Goal: Information Seeking & Learning: Learn about a topic

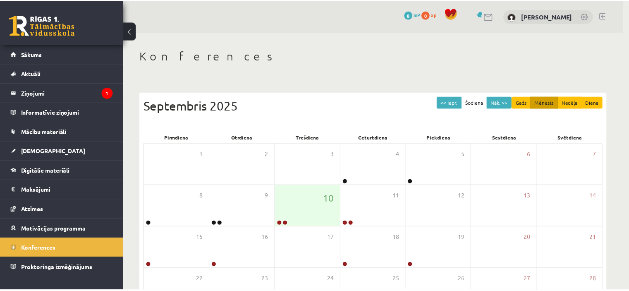
scroll to position [104, 0]
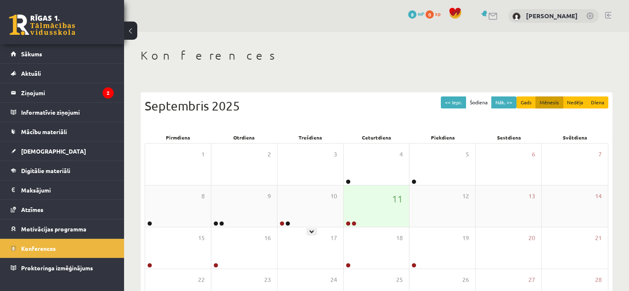
scroll to position [101, 0]
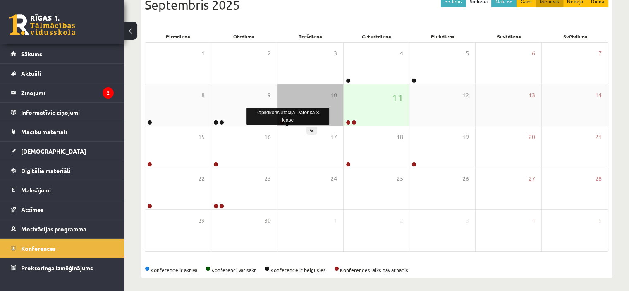
click at [289, 122] on link at bounding box center [287, 122] width 5 height 5
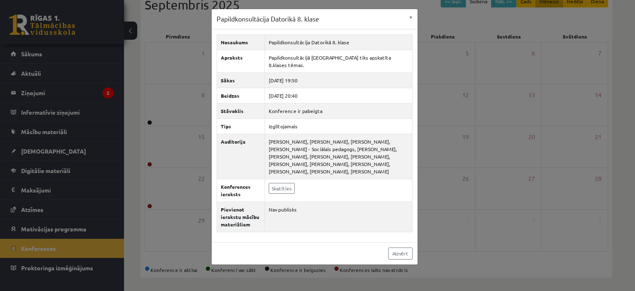
click at [451, 93] on div "Papildkonsultācija Datorikā 8. klase × Nosaukums Papildkonsultācija [GEOGRAPHIC…" at bounding box center [317, 145] width 635 height 291
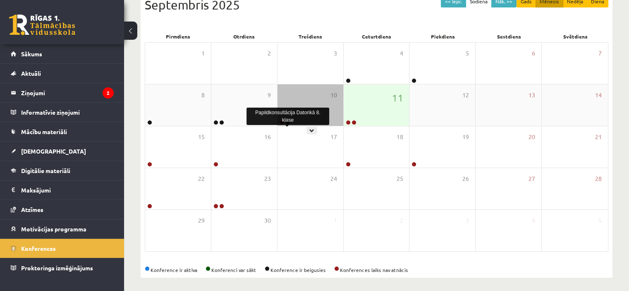
click at [289, 122] on link at bounding box center [287, 122] width 5 height 5
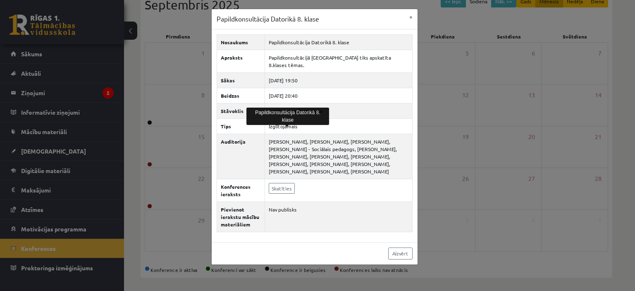
click at [457, 78] on div "Papildkonsultācija Datorikā 8. klase × Nosaukums Papildkonsultācija [GEOGRAPHIC…" at bounding box center [317, 145] width 635 height 291
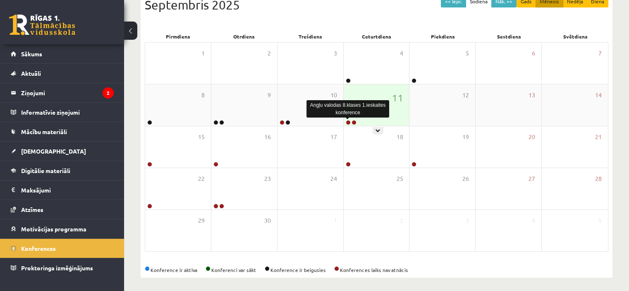
click at [349, 122] on link at bounding box center [348, 122] width 5 height 5
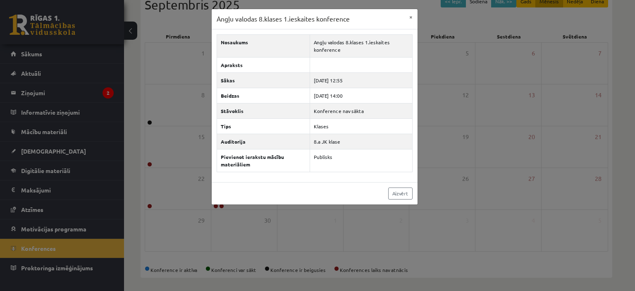
click at [463, 99] on div "Angļu valodas 8.klases 1.ieskaites konference × Nosaukums Angļu valodas 8.klase…" at bounding box center [317, 145] width 635 height 291
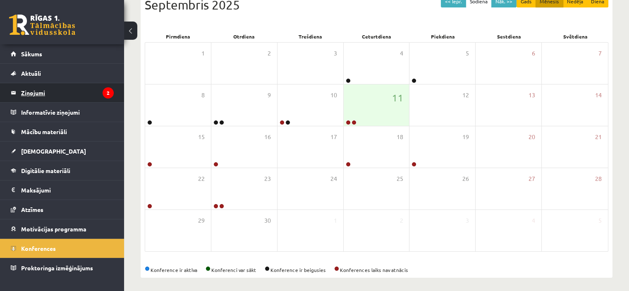
click at [48, 91] on legend "Ziņojumi 2" at bounding box center [67, 92] width 93 height 19
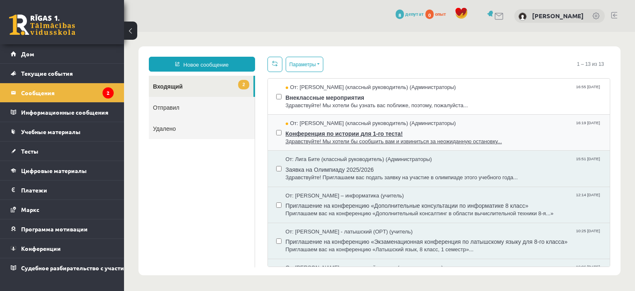
click at [496, 129] on span "Конференция по истории для 1-го теста!" at bounding box center [444, 132] width 316 height 10
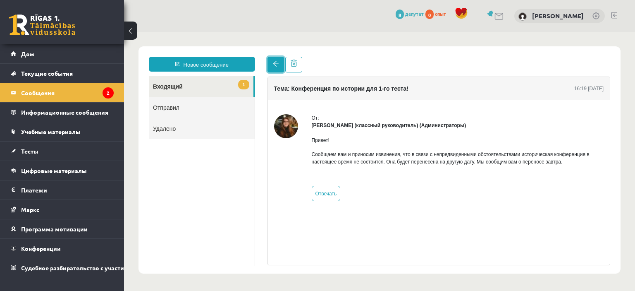
click at [274, 64] on span at bounding box center [276, 64] width 6 height 6
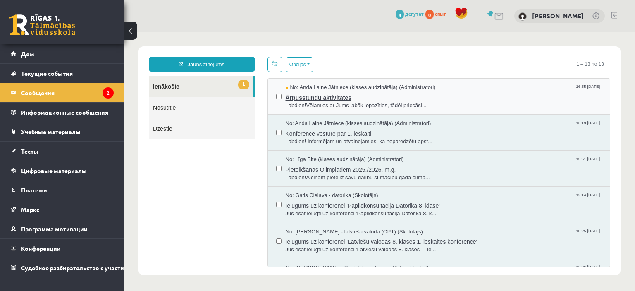
click at [343, 91] on span "Ārpusstundu aktivitātes" at bounding box center [444, 96] width 316 height 10
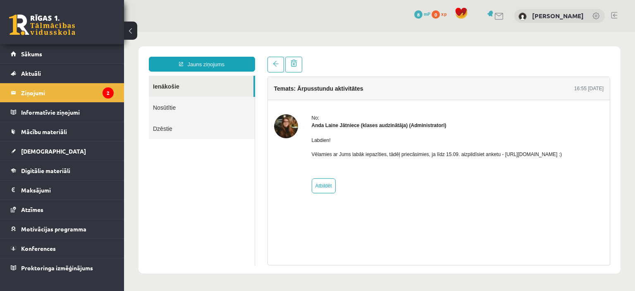
click at [533, 155] on p "Vēlamies ar Jums labāk iepazīties, tādēļ priecāsimies, ja līdz 15.09. aizpildīs…" at bounding box center [437, 154] width 251 height 7
click at [271, 72] on link at bounding box center [276, 65] width 17 height 16
